Goal: Task Accomplishment & Management: Use online tool/utility

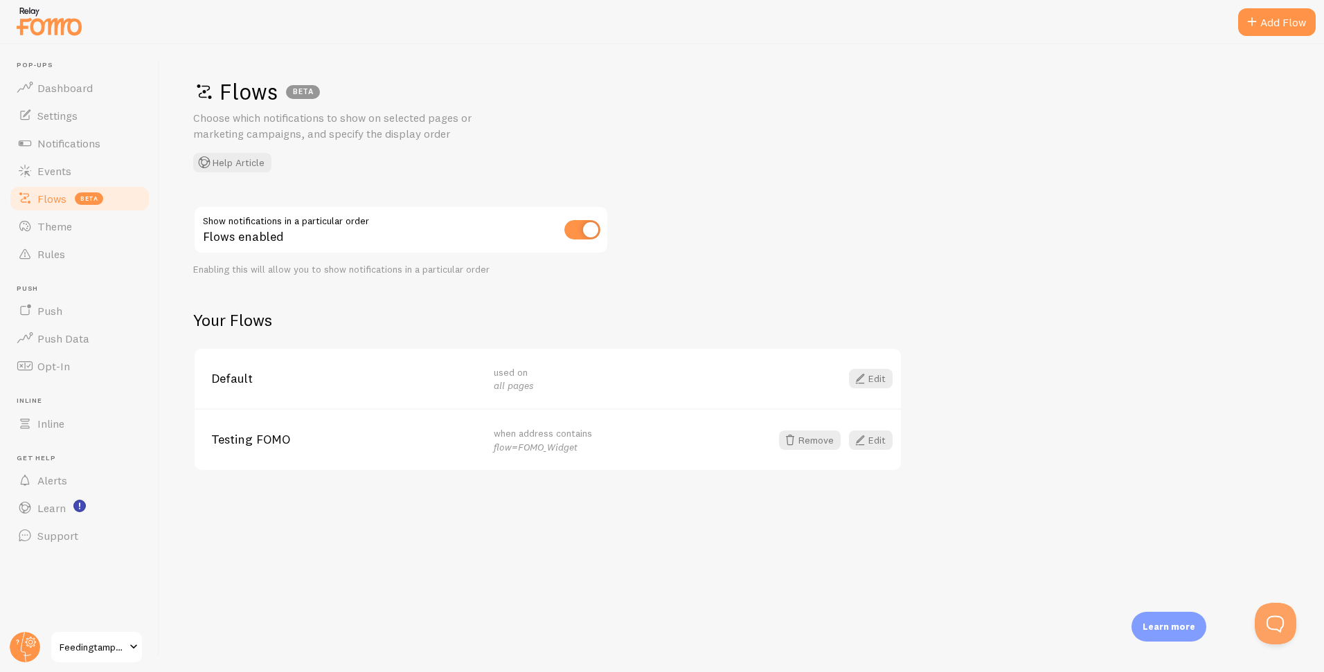
click at [505, 446] on em "flow=FOMO_Widget" at bounding box center [536, 447] width 84 height 12
drag, startPoint x: 505, startPoint y: 446, endPoint x: 603, endPoint y: 449, distance: 97.7
click at [602, 450] on div "when address contains flow=FOMO_Widget" at bounding box center [627, 439] width 266 height 27
click at [463, 303] on div "Flows BETA Choose which notifications to show on selected pages or marketing ca…" at bounding box center [742, 358] width 1164 height 628
click at [874, 443] on link "Edit" at bounding box center [871, 440] width 44 height 19
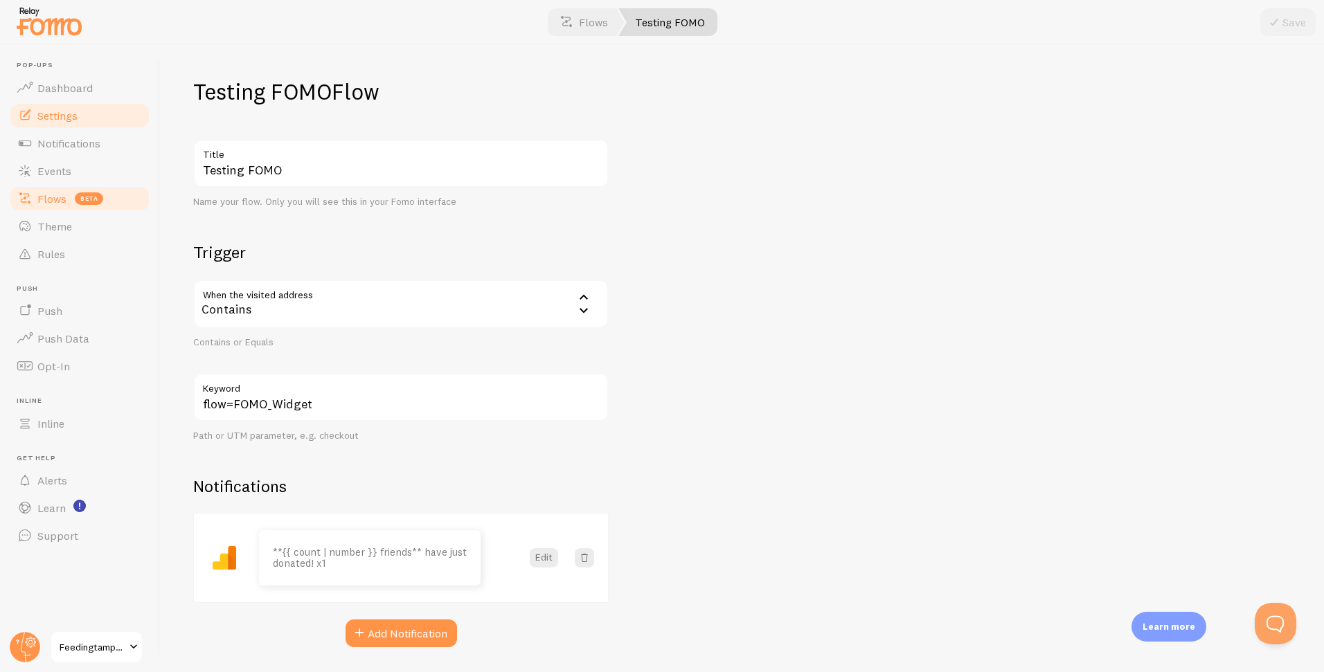
click at [61, 116] on span "Settings" at bounding box center [57, 116] width 40 height 14
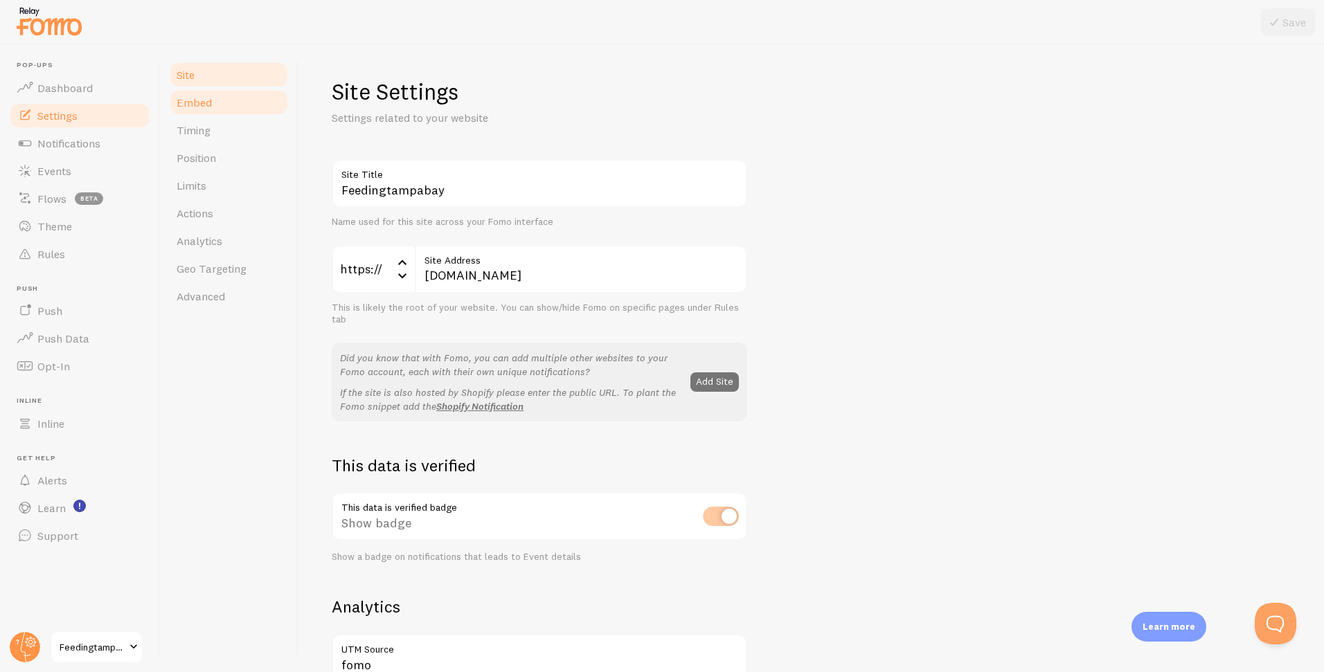
click at [206, 107] on span "Embed" at bounding box center [194, 103] width 35 height 14
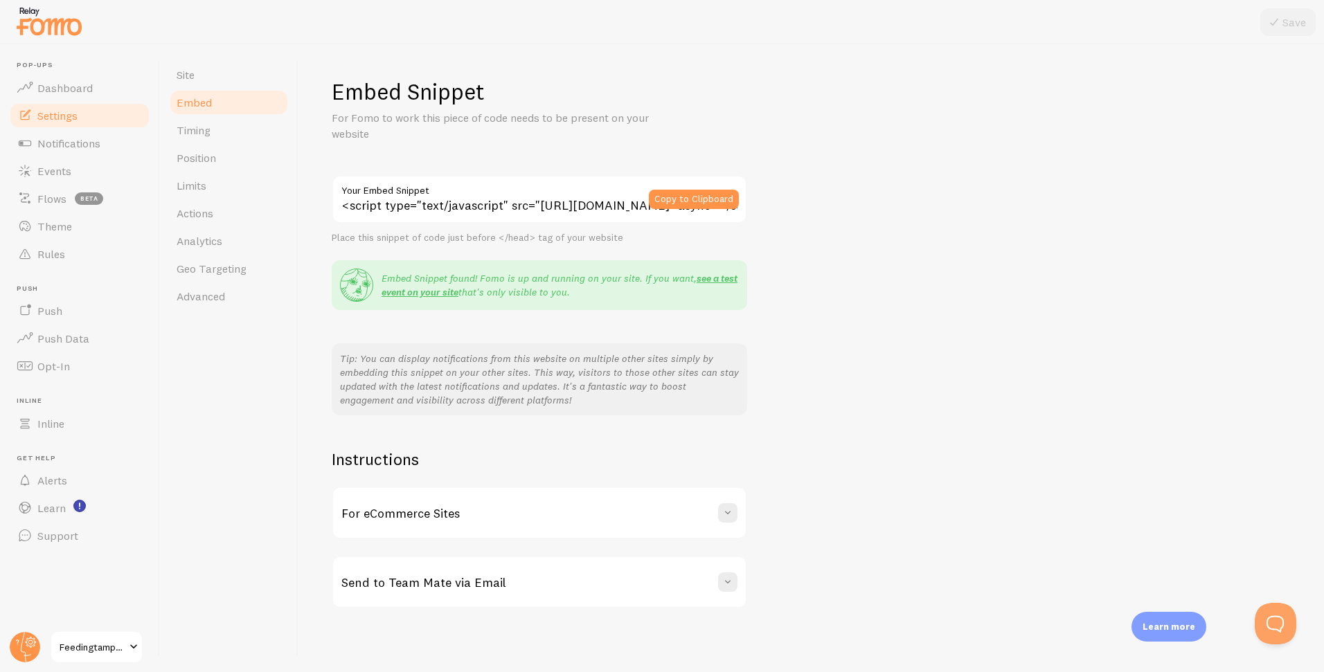
click at [315, 62] on div "Embed Snippet For Fomo to work this piece of code needs to be present on your w…" at bounding box center [810, 358] width 1025 height 628
click at [69, 196] on link "Flows beta" at bounding box center [79, 199] width 143 height 28
